Goal: Task Accomplishment & Management: Manage account settings

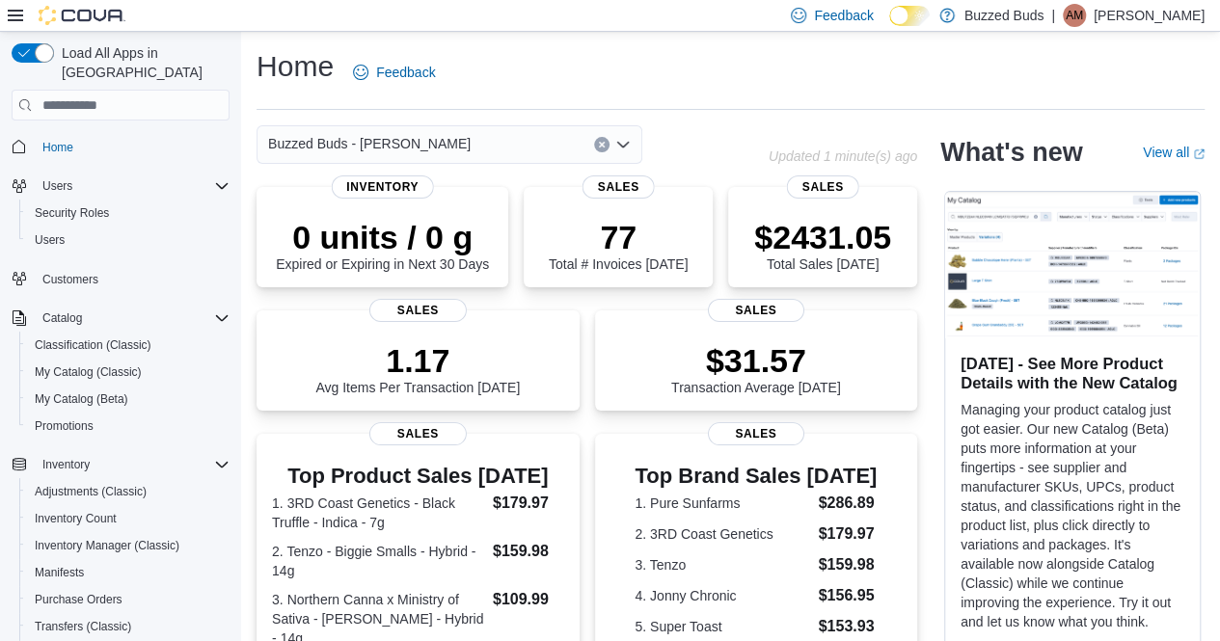
click at [67, 178] on span "Users" at bounding box center [57, 185] width 30 height 15
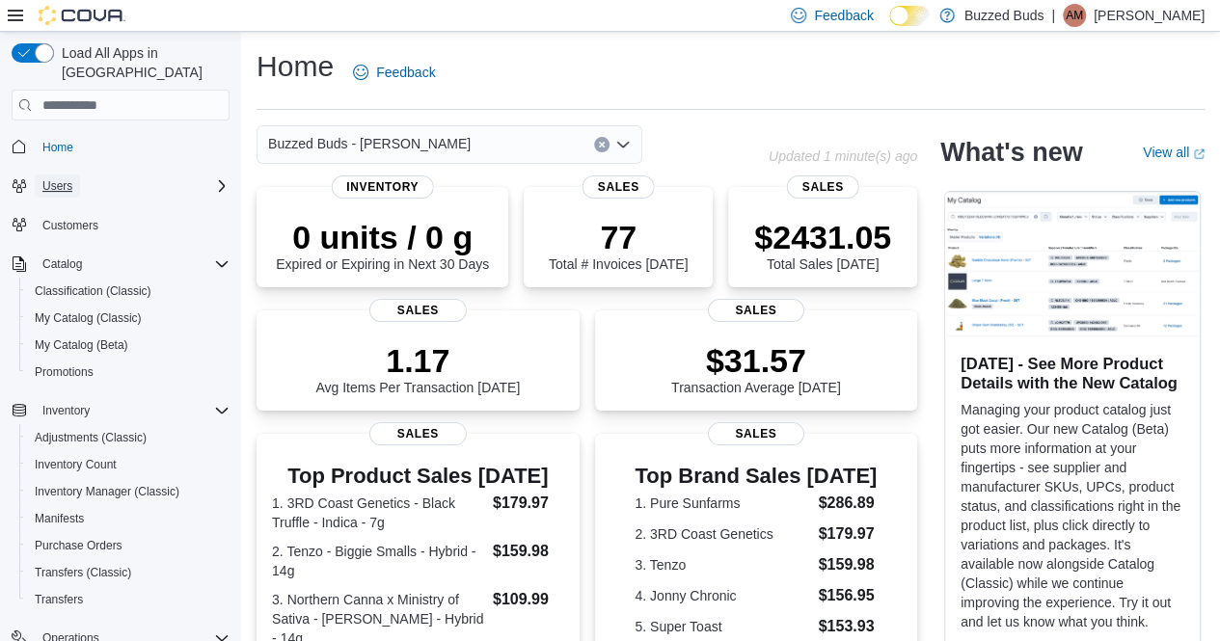
click at [62, 175] on span "Users" at bounding box center [57, 186] width 30 height 23
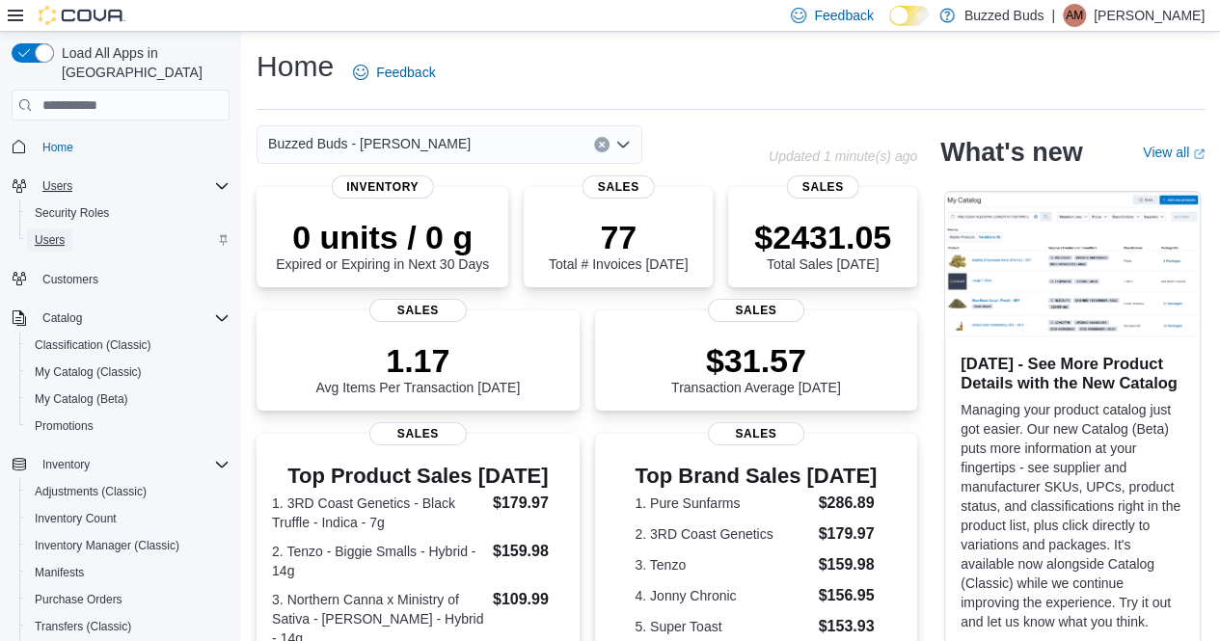
click at [59, 232] on span "Users" at bounding box center [50, 239] width 30 height 15
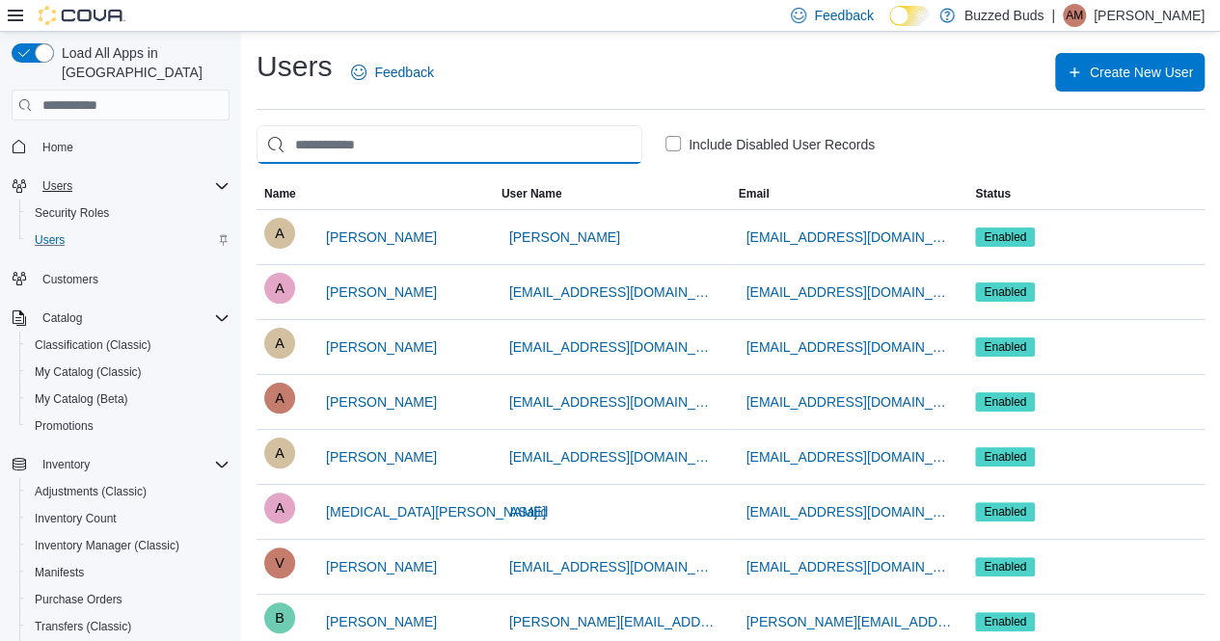
click at [353, 149] on input "search" at bounding box center [449, 144] width 386 height 39
click at [341, 151] on input "search" at bounding box center [449, 144] width 386 height 39
click at [347, 146] on input "search" at bounding box center [449, 144] width 386 height 39
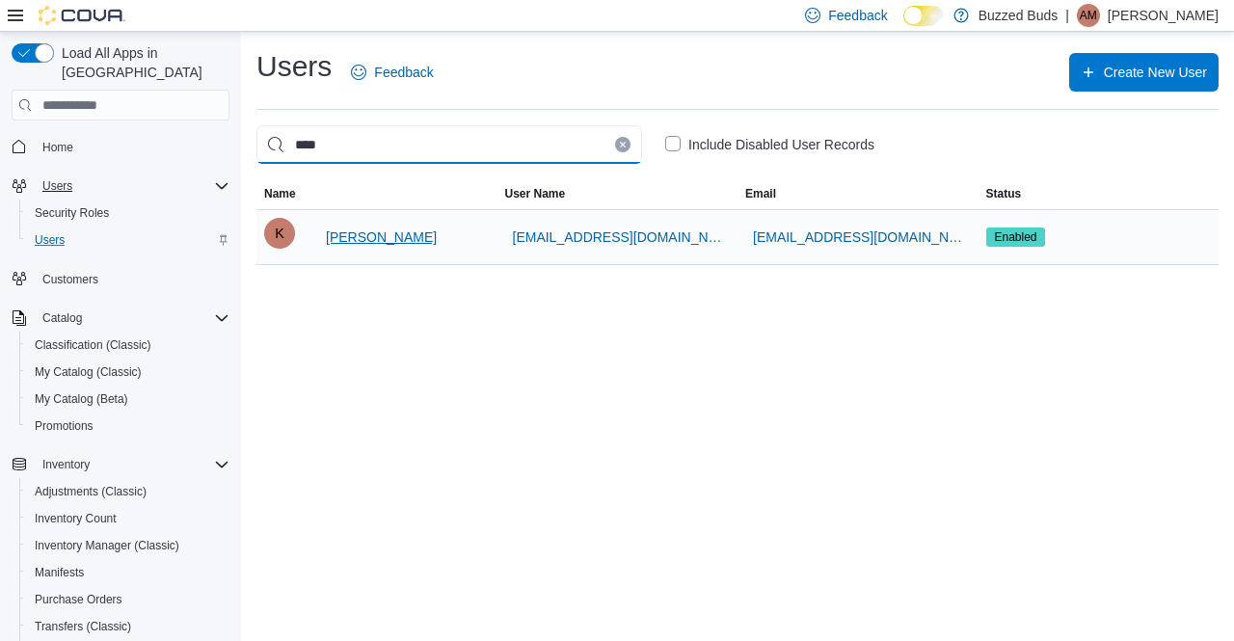
type input "****"
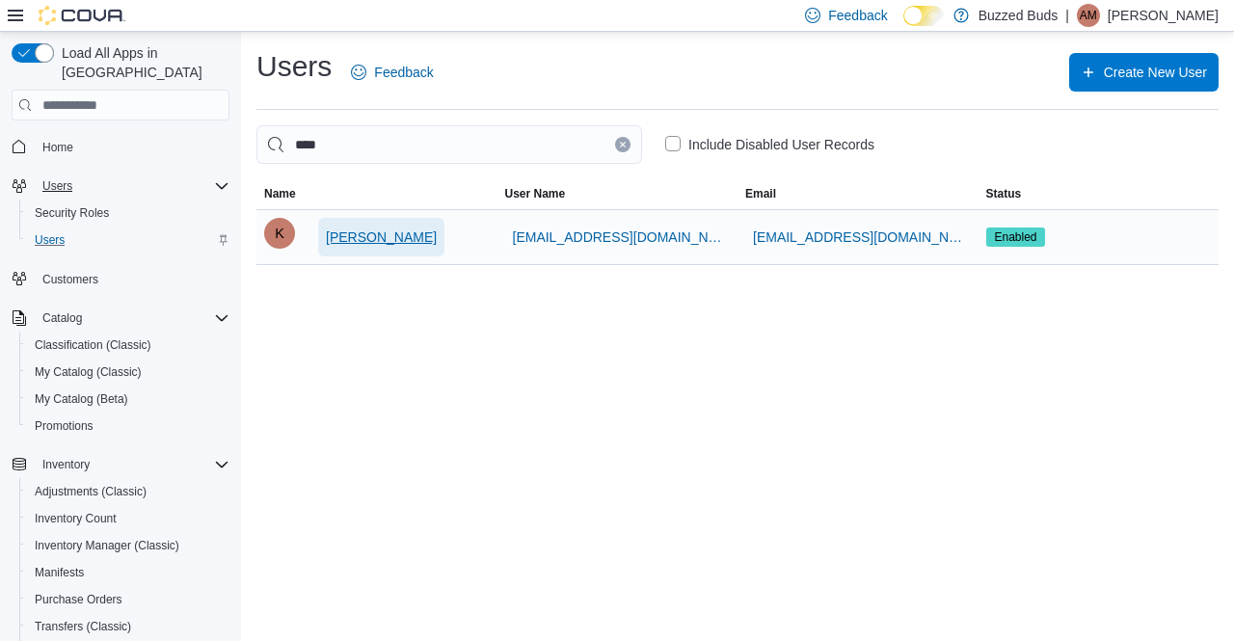
click at [372, 232] on span "[PERSON_NAME]" at bounding box center [381, 237] width 111 height 19
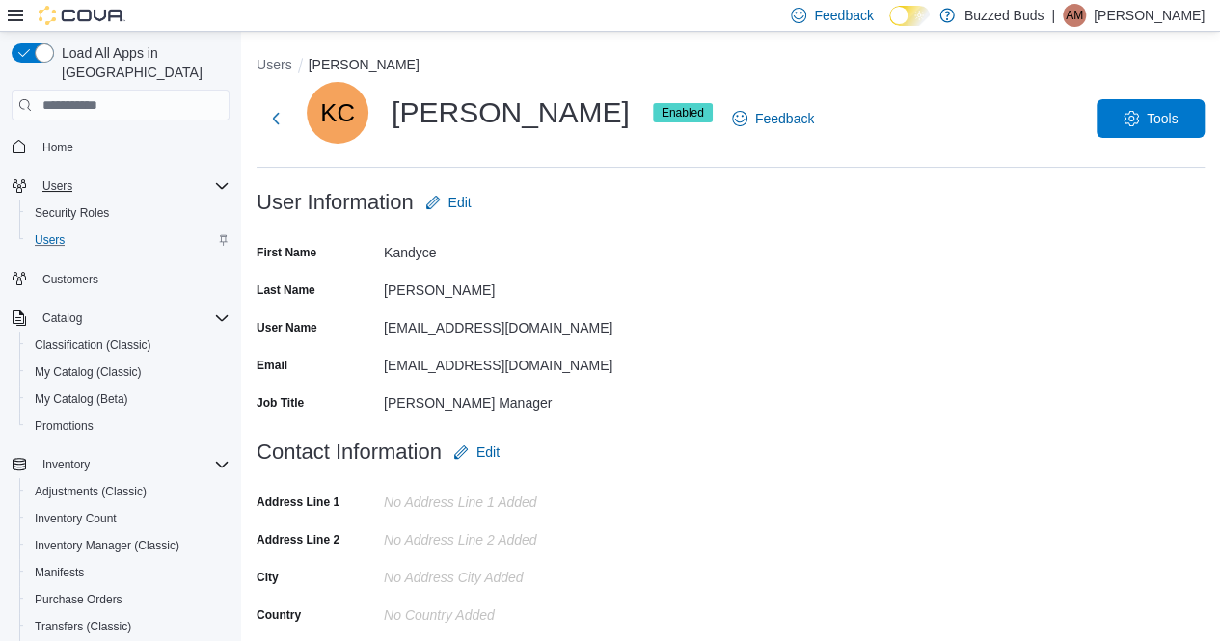
scroll to position [284, 0]
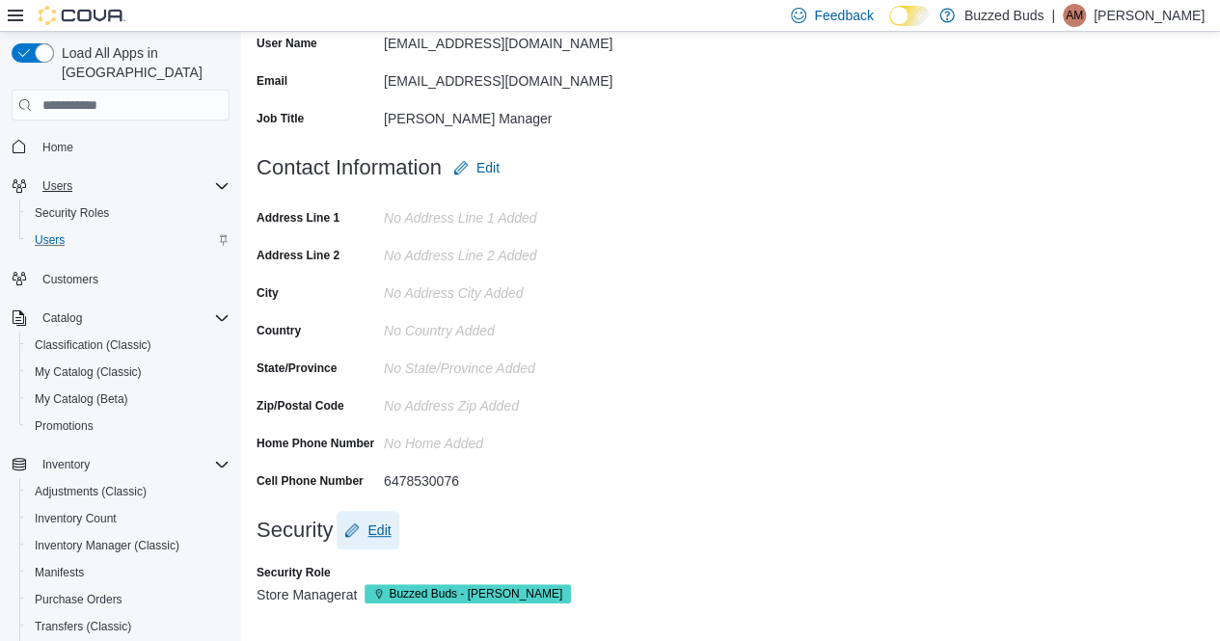
click at [357, 524] on icon "button" at bounding box center [351, 530] width 15 height 15
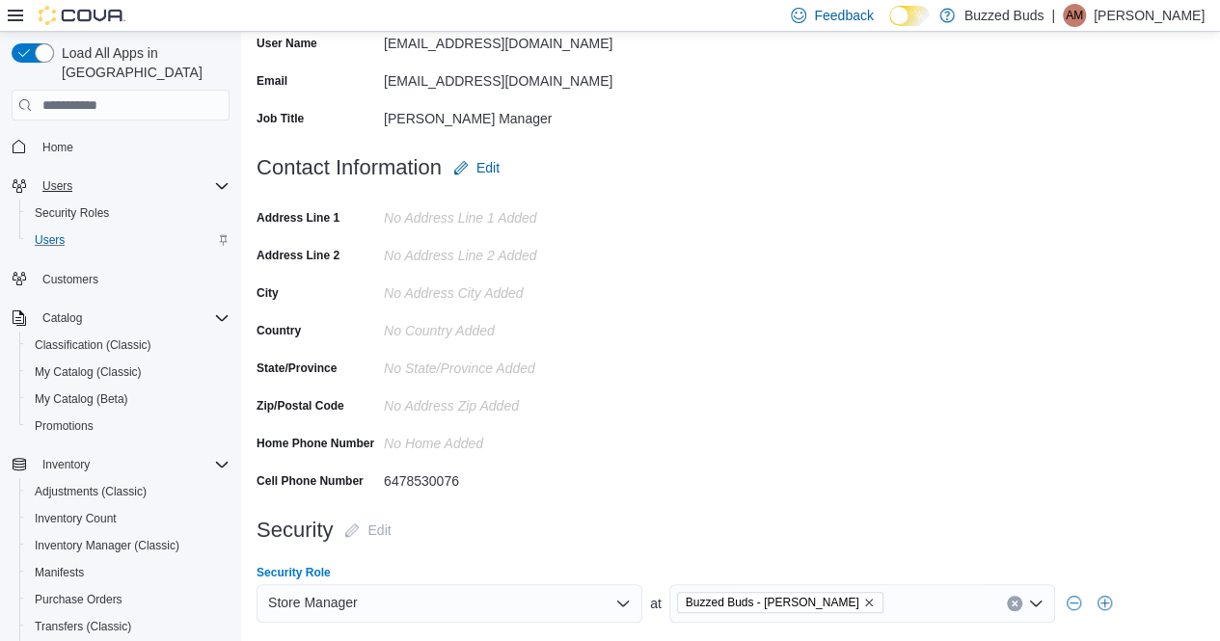
click at [883, 609] on div "Buzzed Buds - [PERSON_NAME]" at bounding box center [862, 603] width 386 height 39
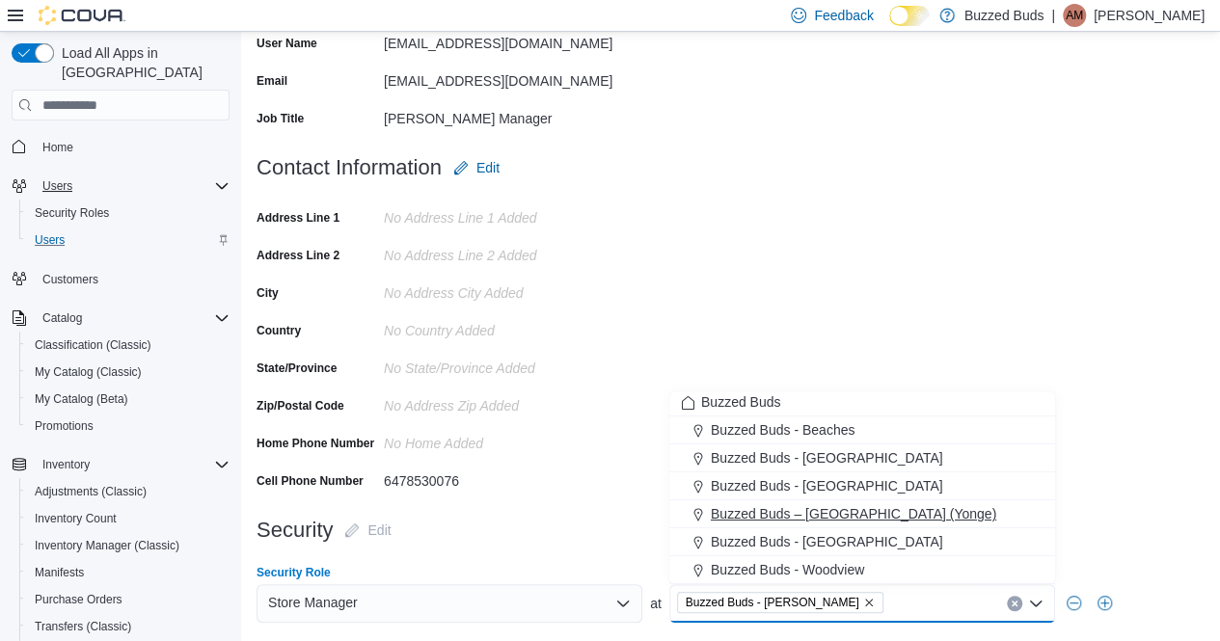
scroll to position [0, 0]
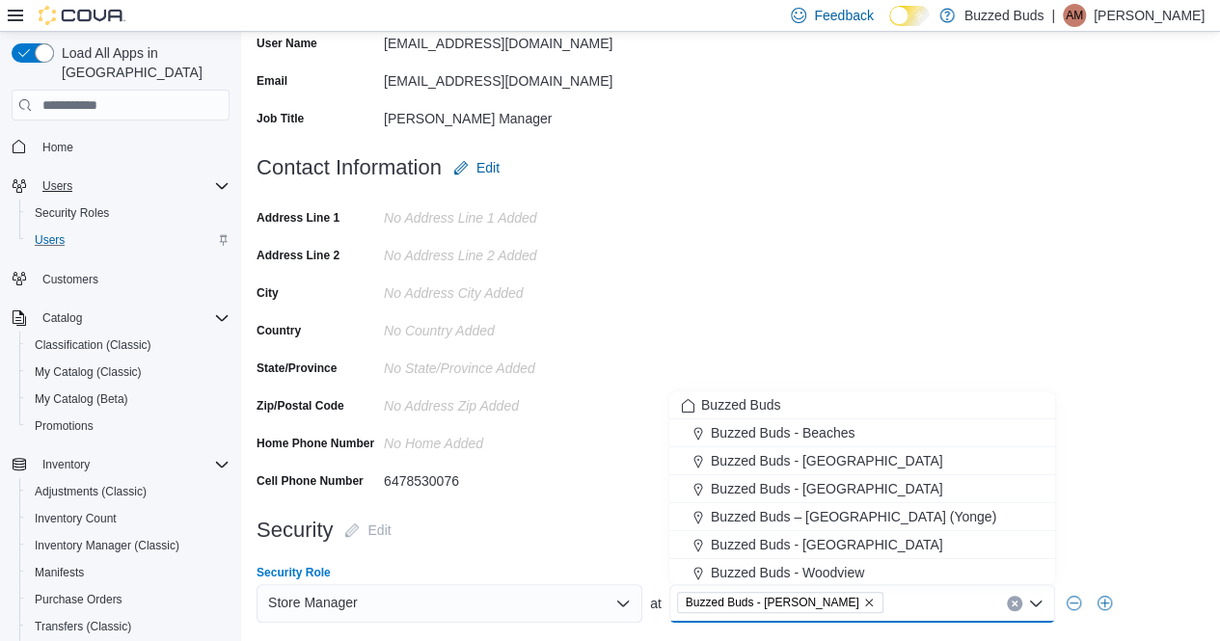
click at [865, 603] on icon "Remove Buzzed Buds - Pickering from selection in this group" at bounding box center [869, 603] width 8 height 8
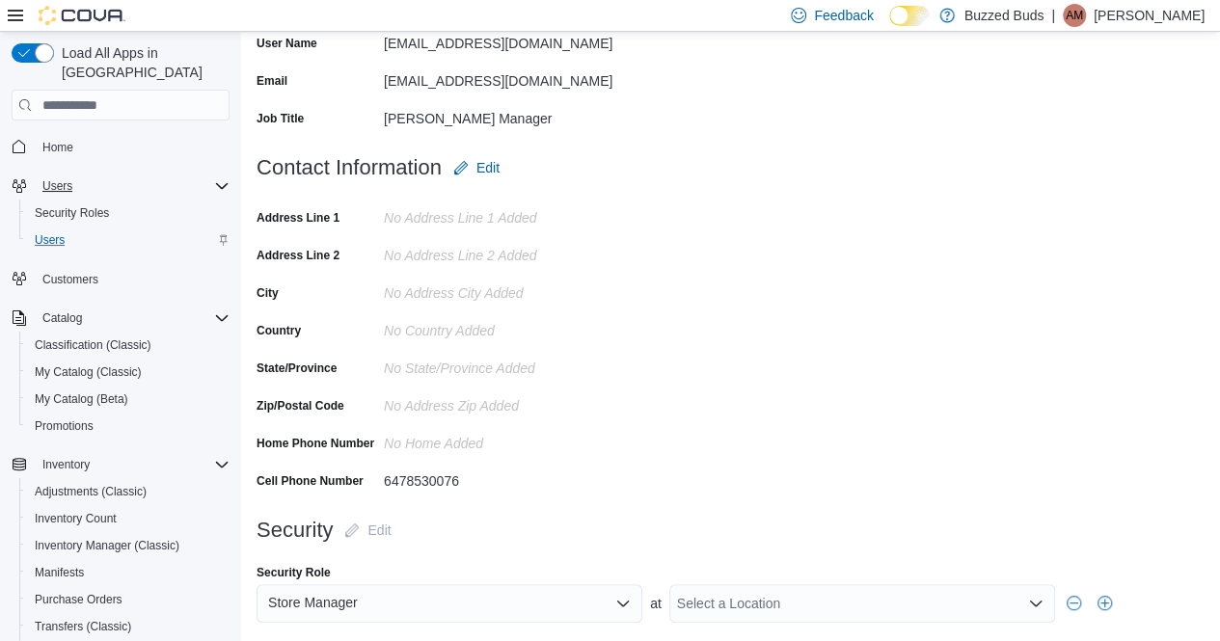
click at [613, 468] on div "6478530076" at bounding box center [513, 477] width 258 height 23
click at [1013, 597] on div "Select a Location" at bounding box center [862, 603] width 386 height 39
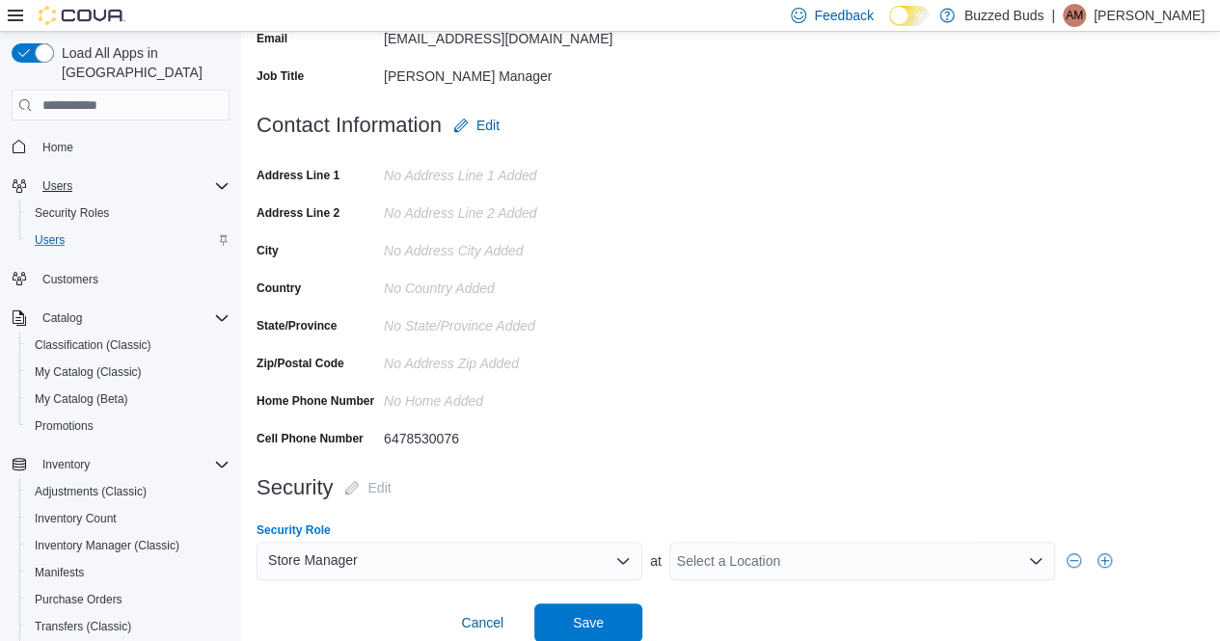
scroll to position [326, 0]
click at [767, 576] on div "Select a Location Combo box. Selected. Combo box input. Select a Location. Type…" at bounding box center [862, 562] width 386 height 39
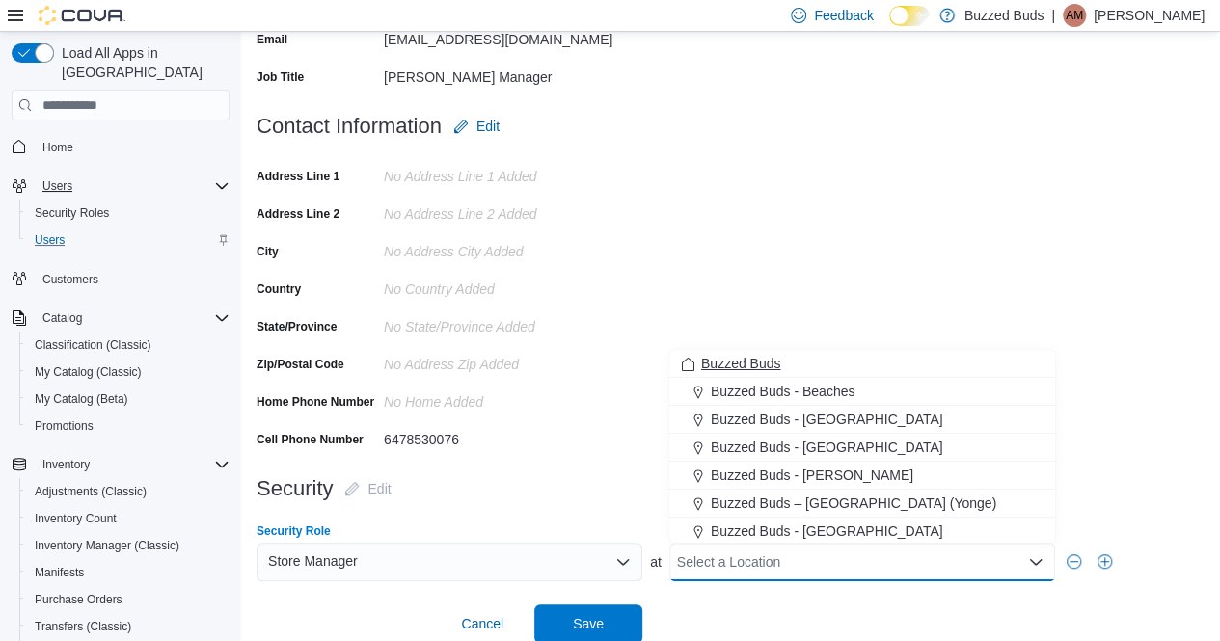
click at [752, 362] on span "Buzzed Buds" at bounding box center [741, 363] width 80 height 19
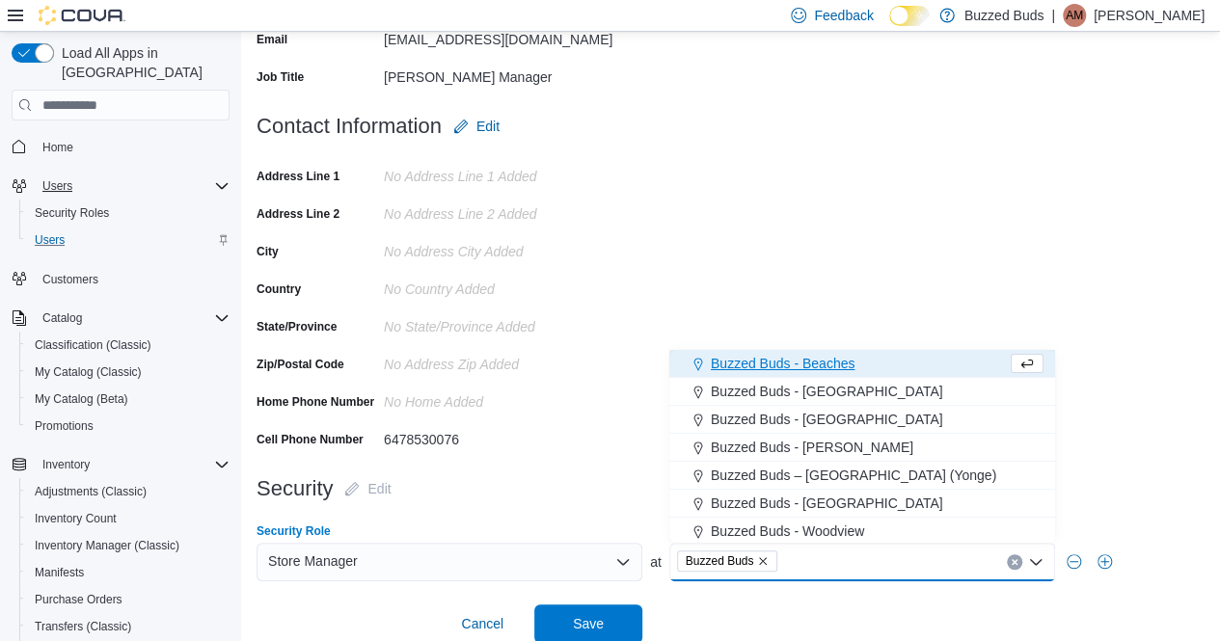
click at [512, 371] on div "No Address Zip added" at bounding box center [513, 360] width 258 height 23
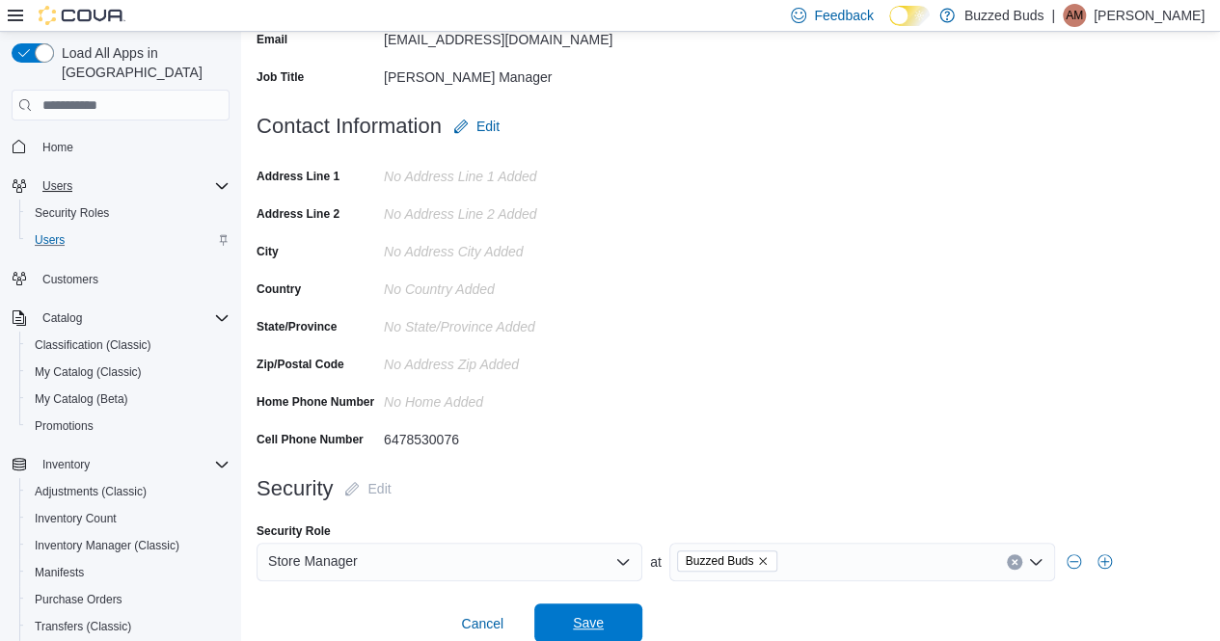
click at [551, 618] on span "Save" at bounding box center [588, 623] width 85 height 39
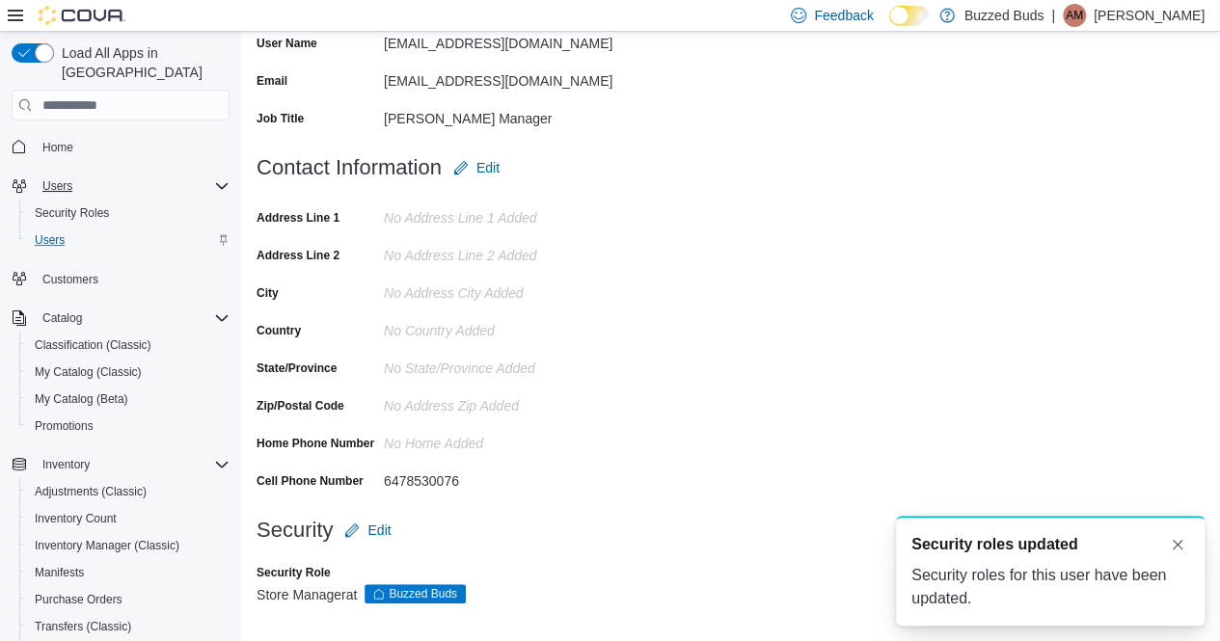
scroll to position [0, 0]
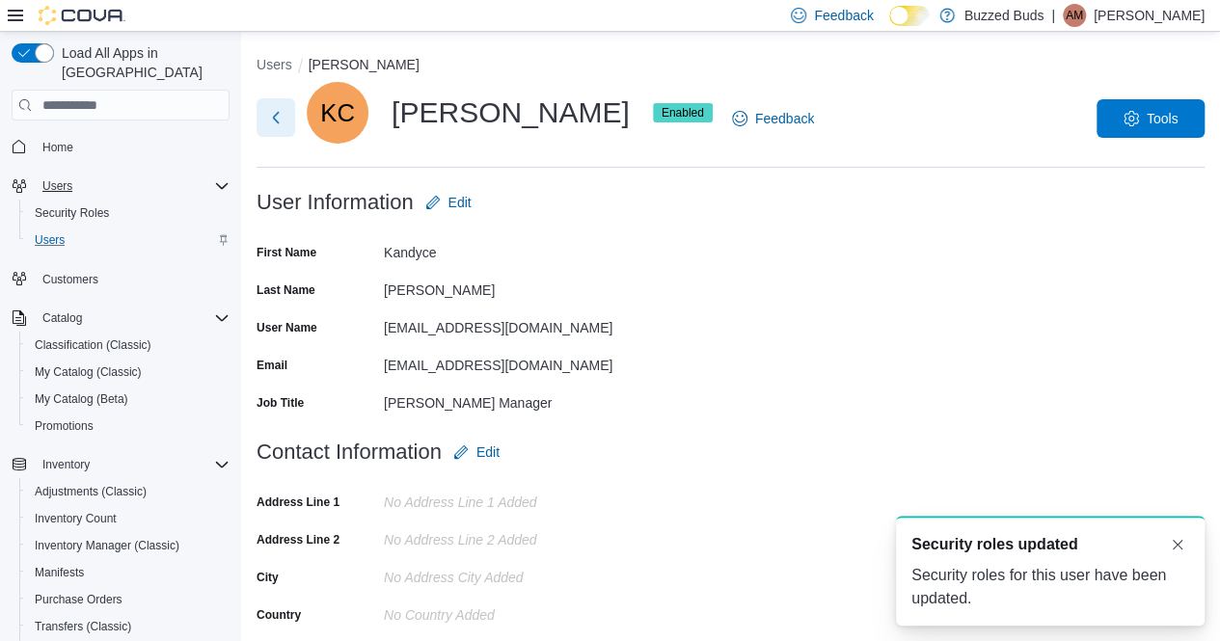
click at [268, 117] on button "Next" at bounding box center [275, 117] width 39 height 39
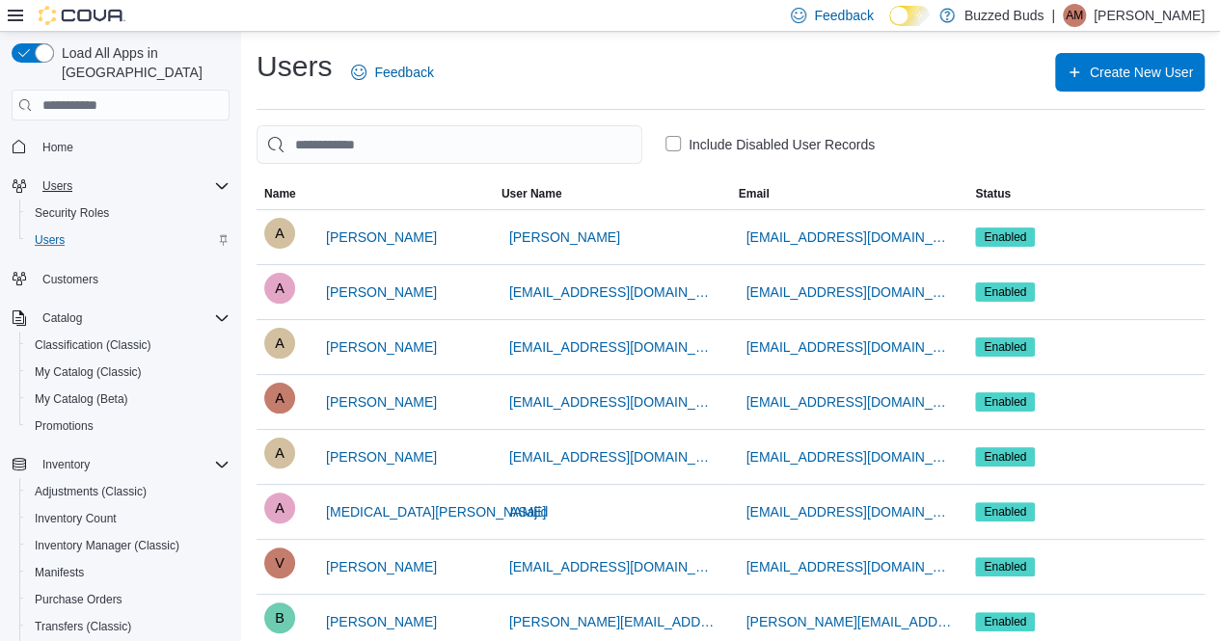
click at [1105, 11] on p "[PERSON_NAME]" at bounding box center [1148, 15] width 111 height 23
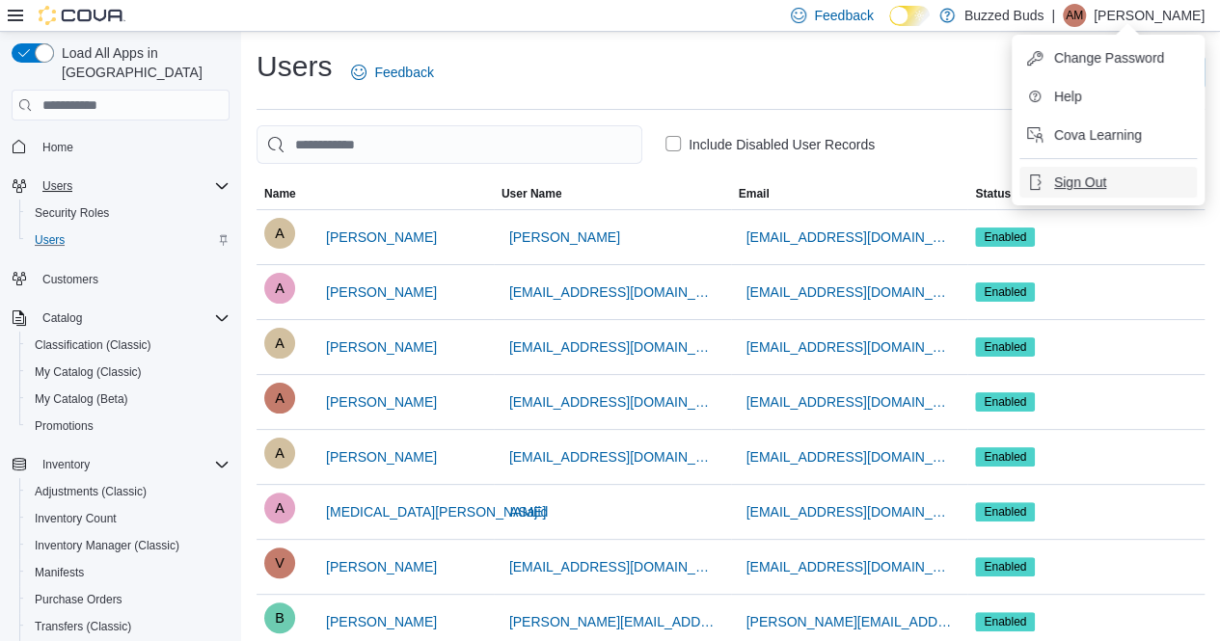
click at [1059, 181] on span "Sign Out" at bounding box center [1080, 182] width 52 height 19
